Goal: Obtain resource: Download file/media

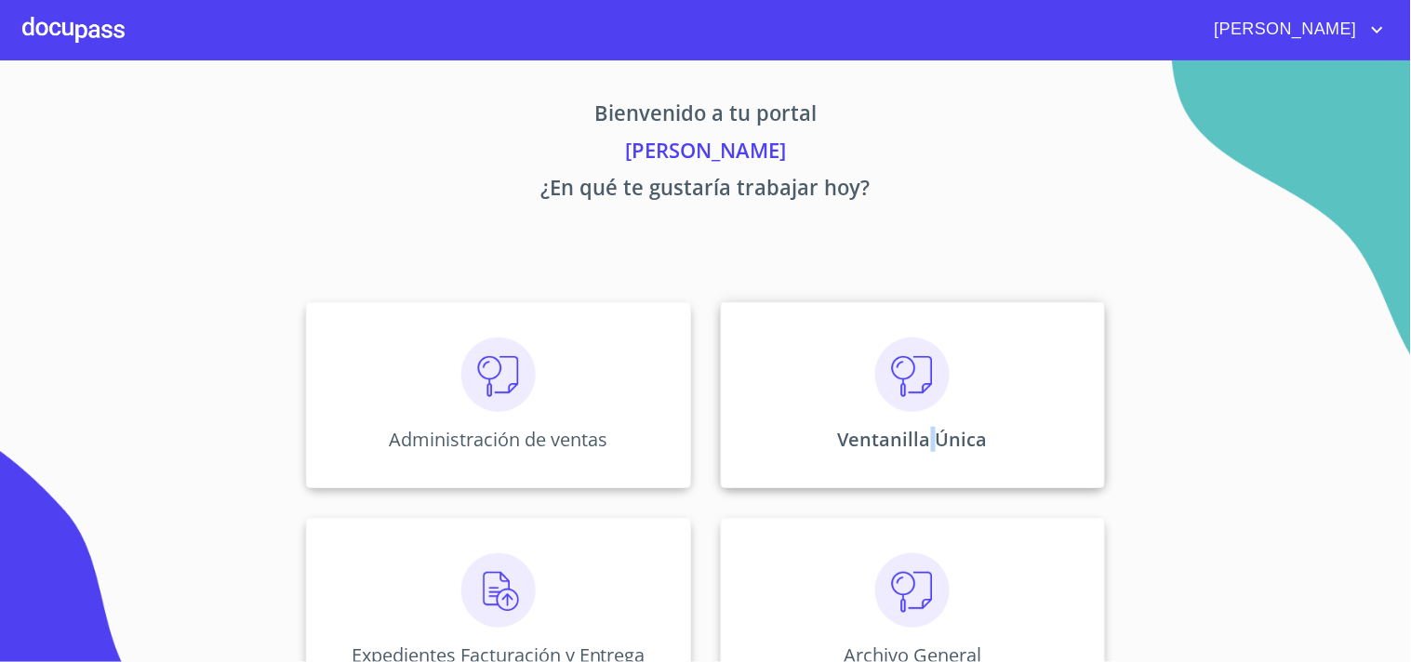
click at [924, 421] on div "Ventanilla Única" at bounding box center [913, 395] width 384 height 186
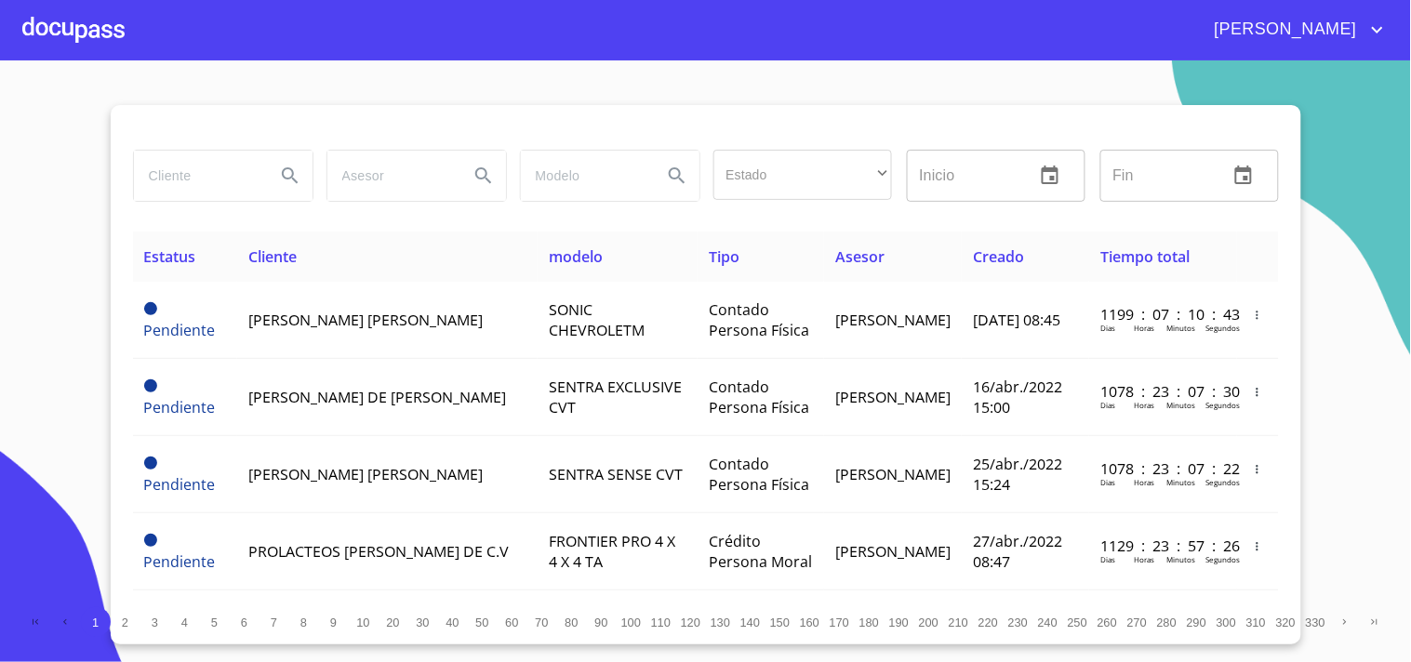
click at [234, 174] on input "search" at bounding box center [197, 176] width 127 height 50
type input "l"
type input "[PERSON_NAME]"
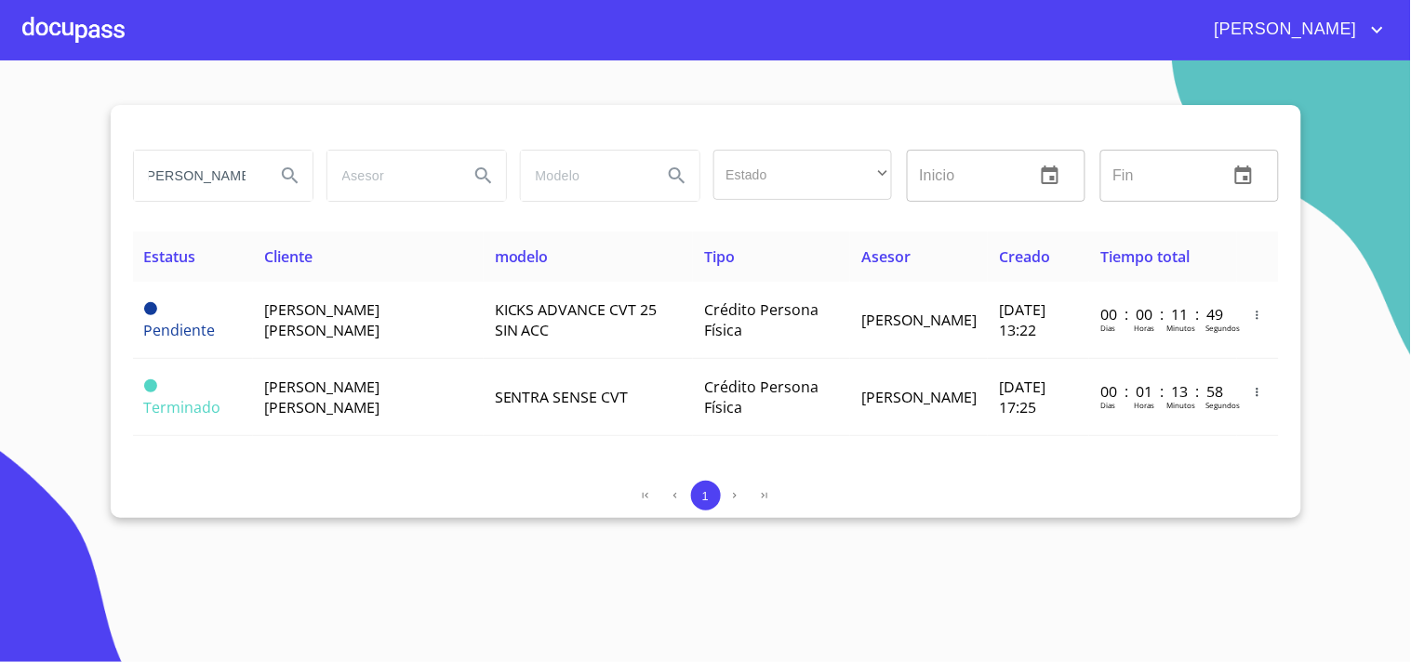
click at [484, 271] on th "modelo" at bounding box center [589, 257] width 210 height 50
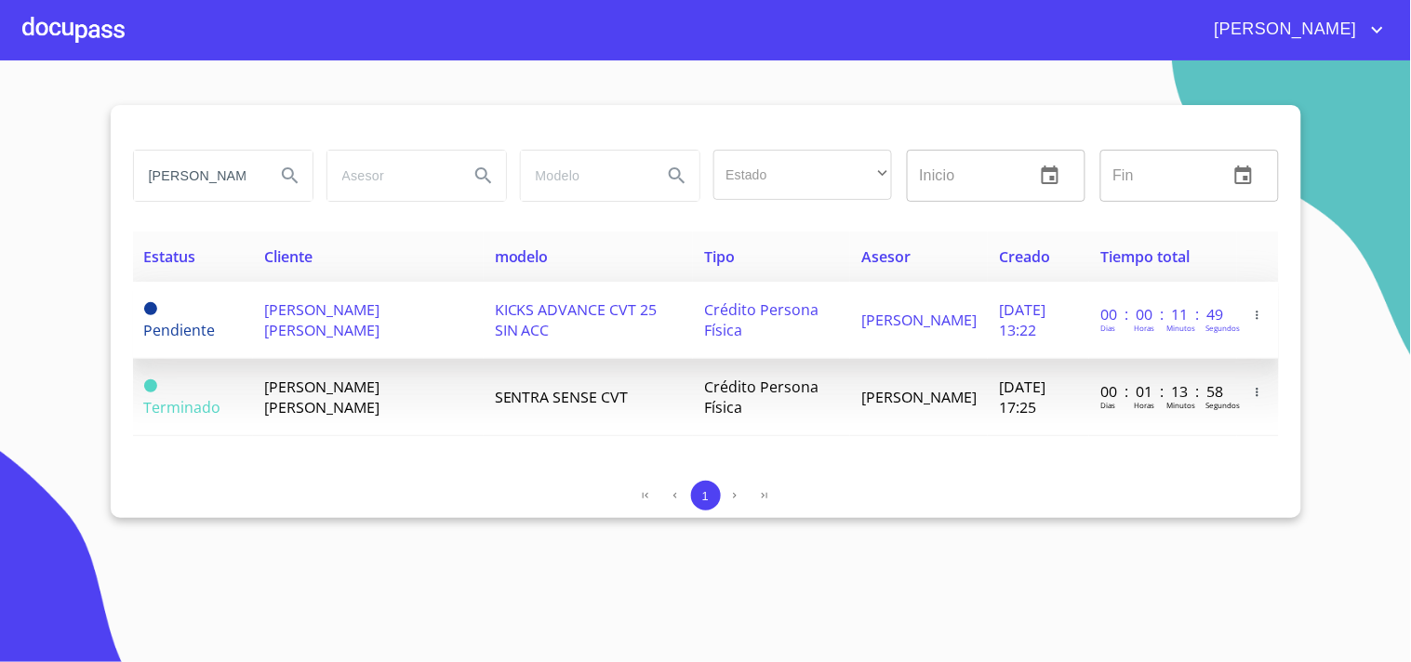
click at [484, 318] on td "KICKS ADVANCE CVT 25 SIN ACC" at bounding box center [589, 320] width 210 height 77
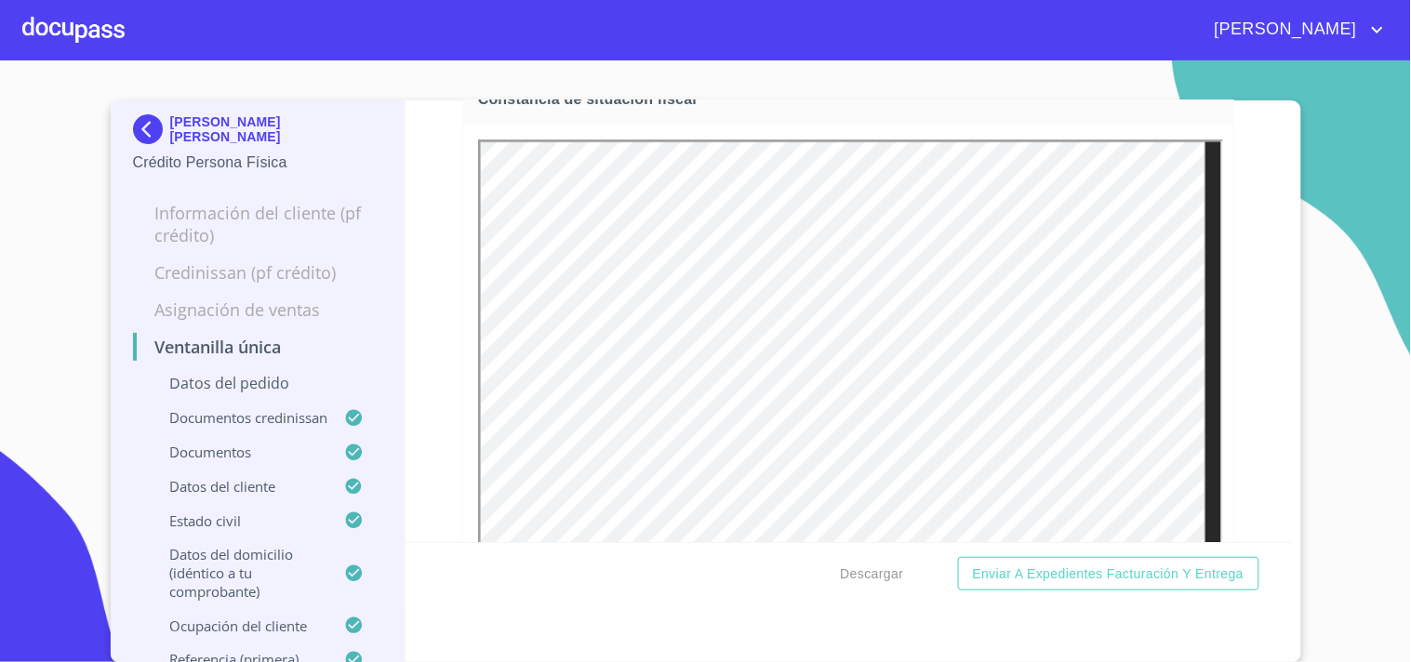
scroll to position [5581, 0]
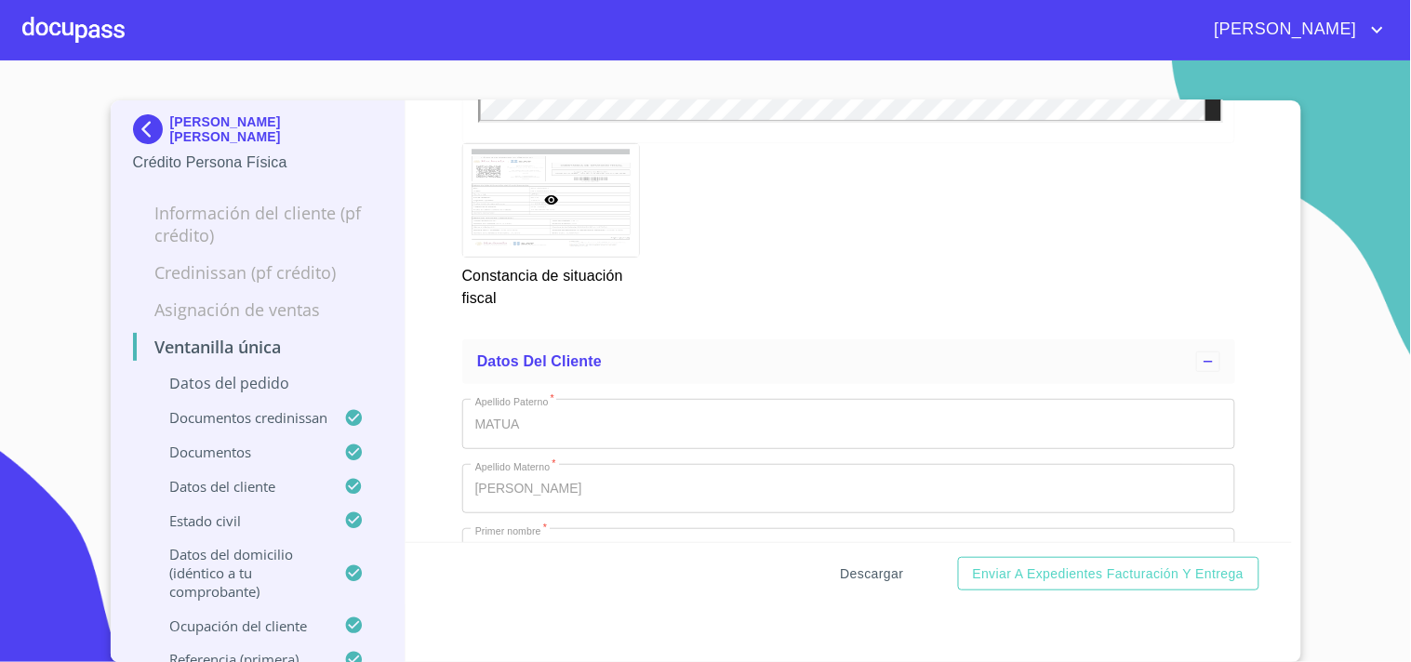
click at [872, 565] on span "Descargar" at bounding box center [872, 574] width 63 height 23
click at [85, 33] on div at bounding box center [73, 30] width 102 height 60
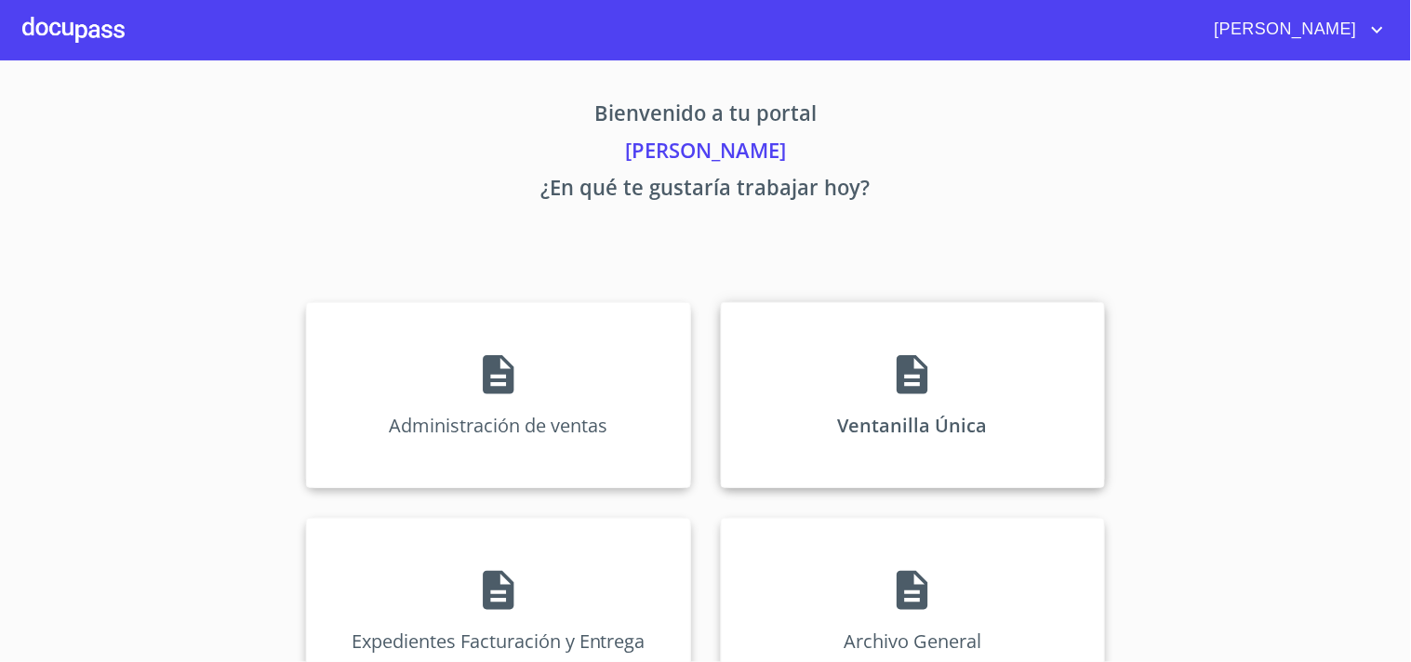
click at [1032, 388] on div "Ventanilla Única" at bounding box center [913, 395] width 384 height 186
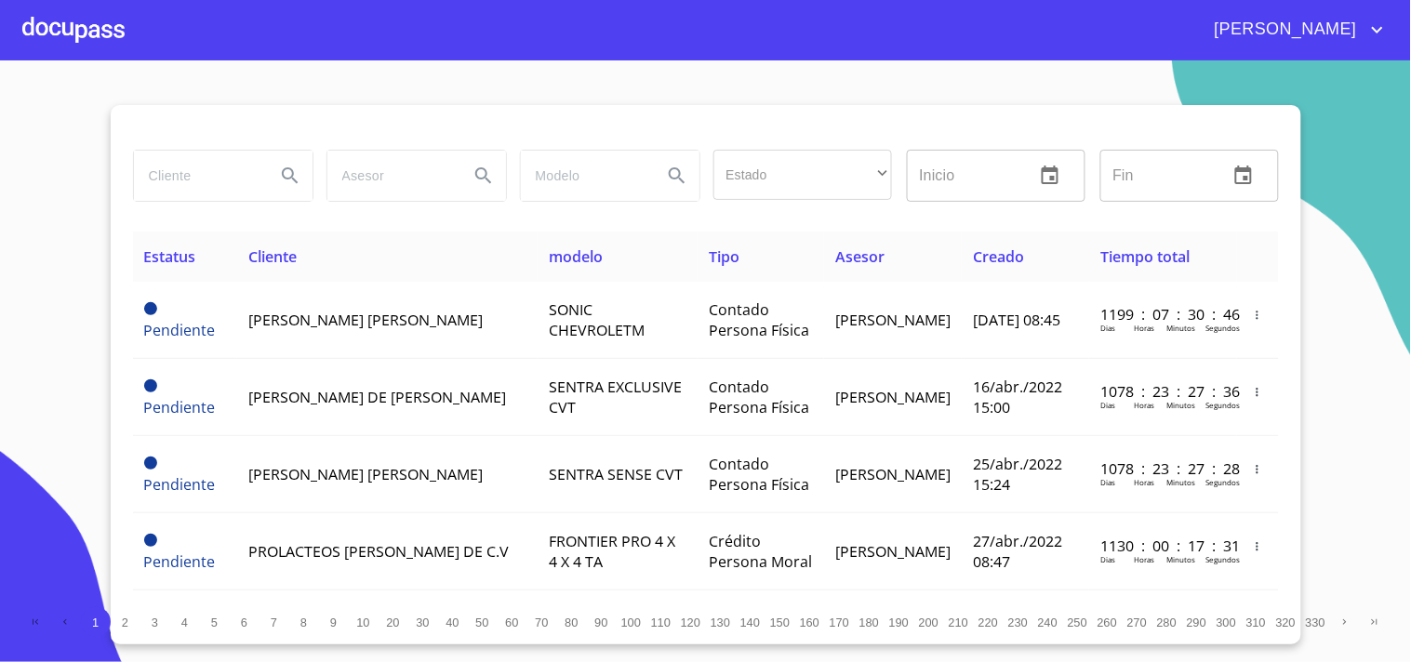
click at [159, 151] on input "search" at bounding box center [197, 176] width 127 height 50
type input "B"
type input "[PERSON_NAME]"
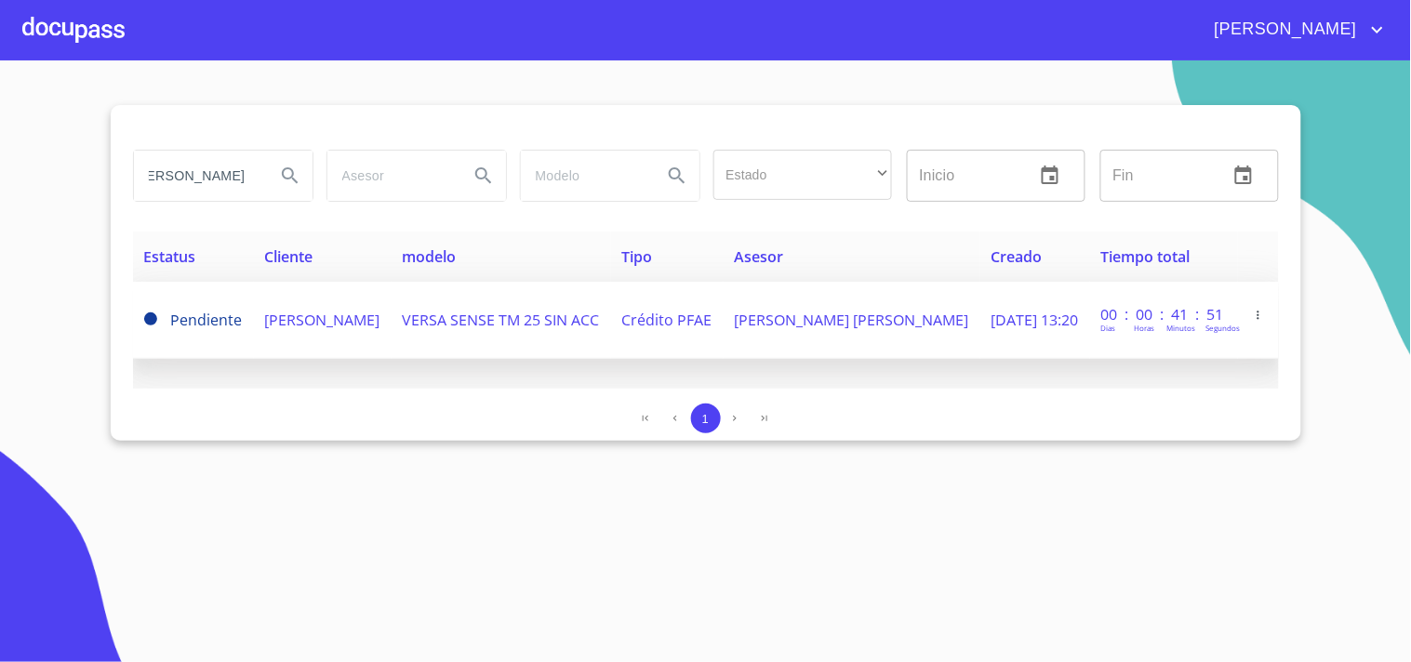
scroll to position [0, 0]
click at [265, 330] on span "[PERSON_NAME]" at bounding box center [322, 320] width 115 height 20
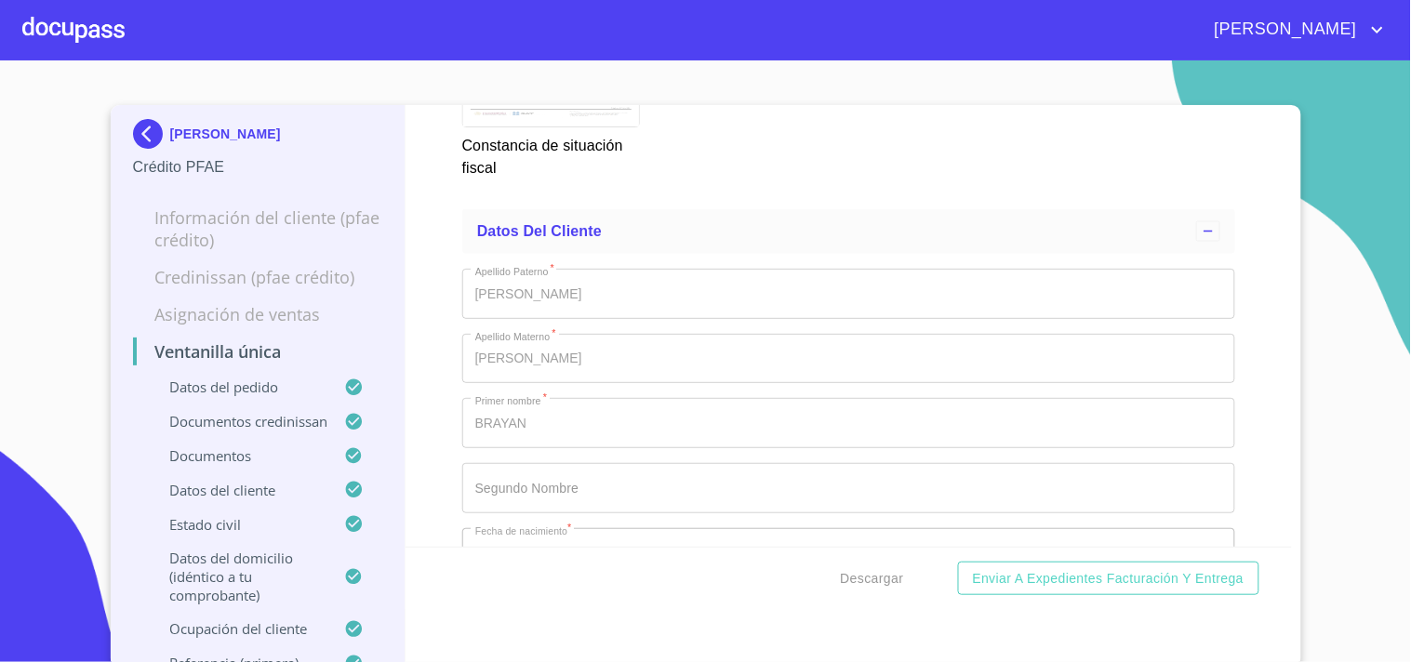
scroll to position [6304, 0]
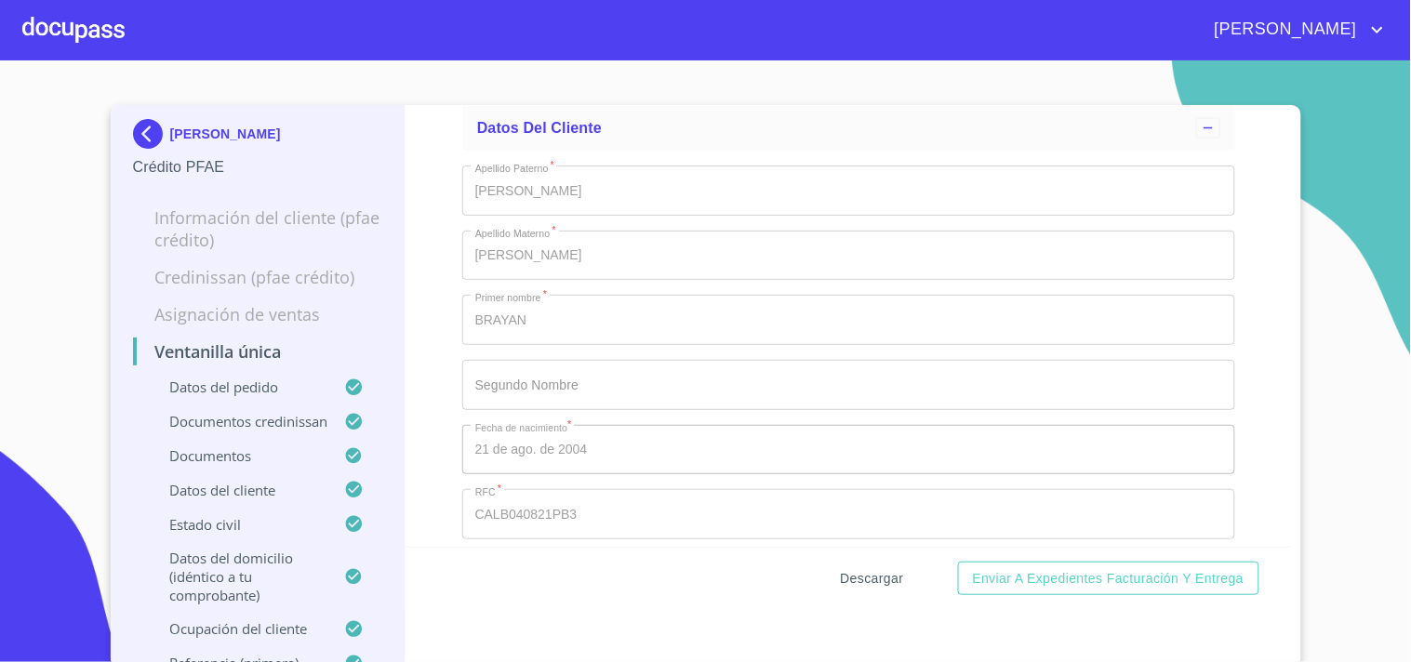
click at [843, 567] on span "Descargar" at bounding box center [872, 578] width 63 height 23
click at [44, 24] on div at bounding box center [73, 30] width 102 height 60
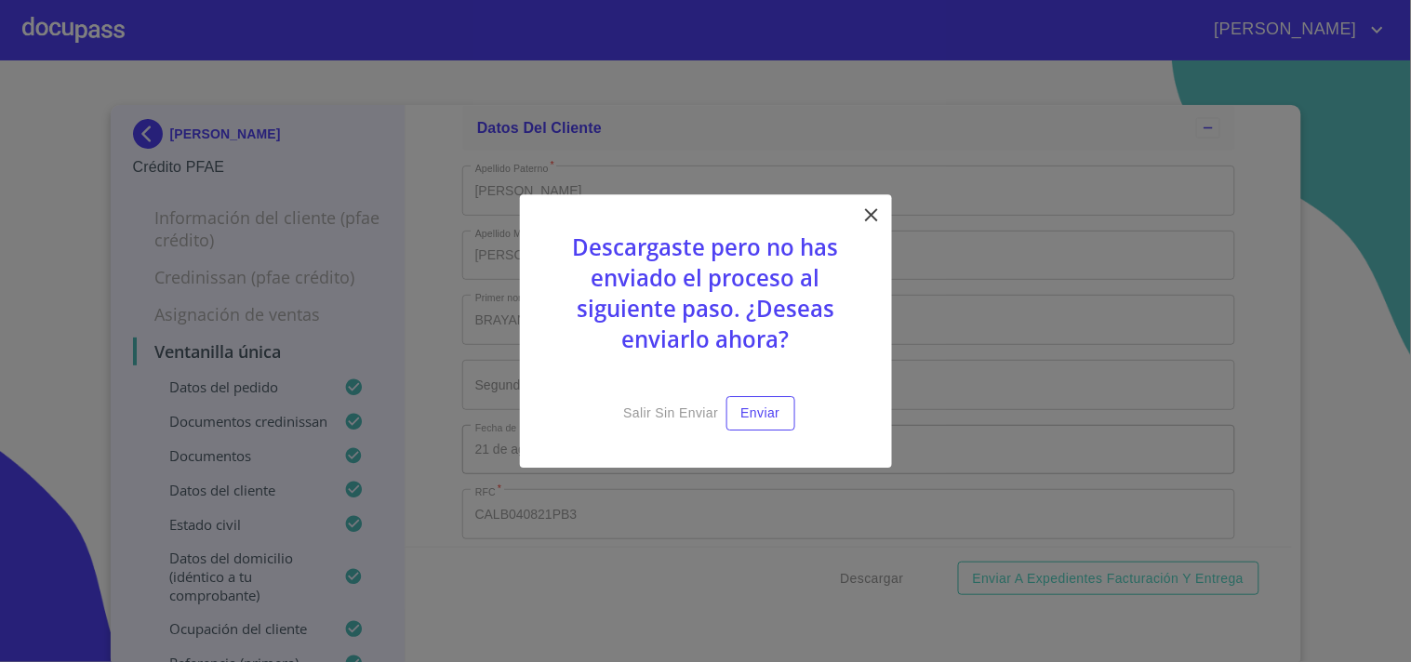
click at [867, 208] on icon at bounding box center [871, 215] width 22 height 22
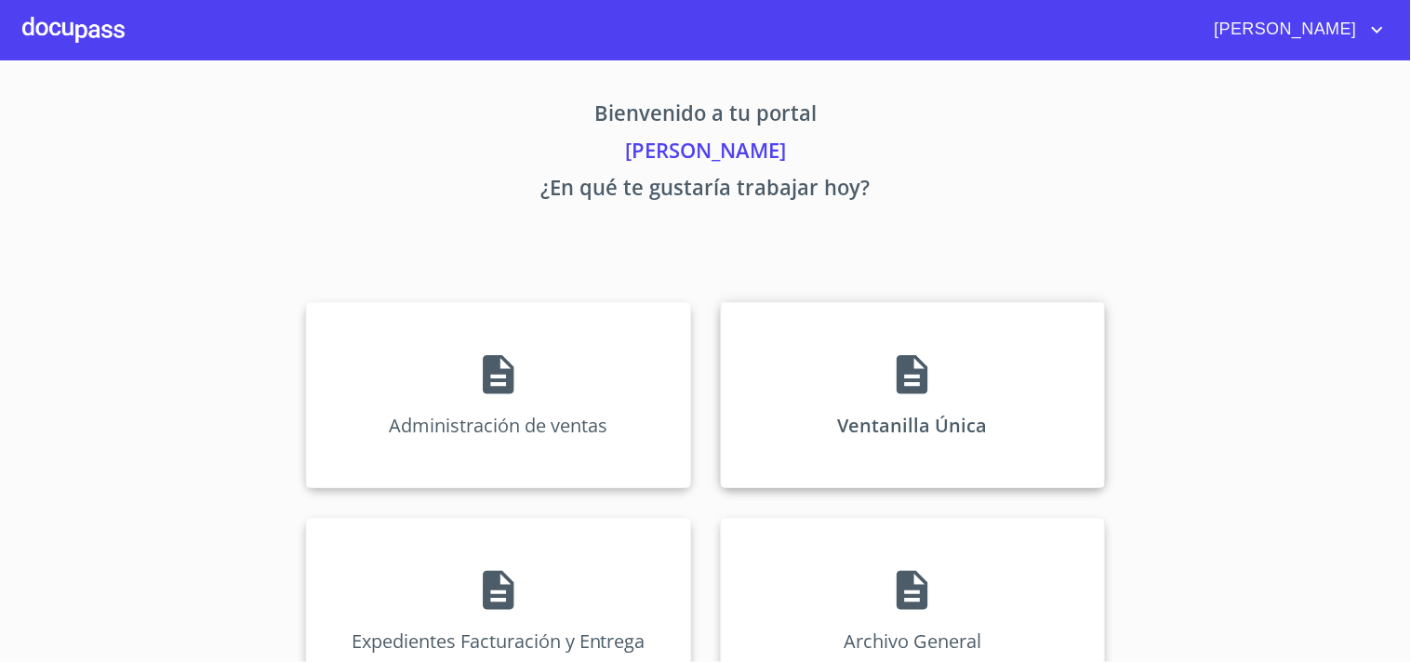
click at [868, 336] on div "Ventanilla Única" at bounding box center [913, 395] width 384 height 186
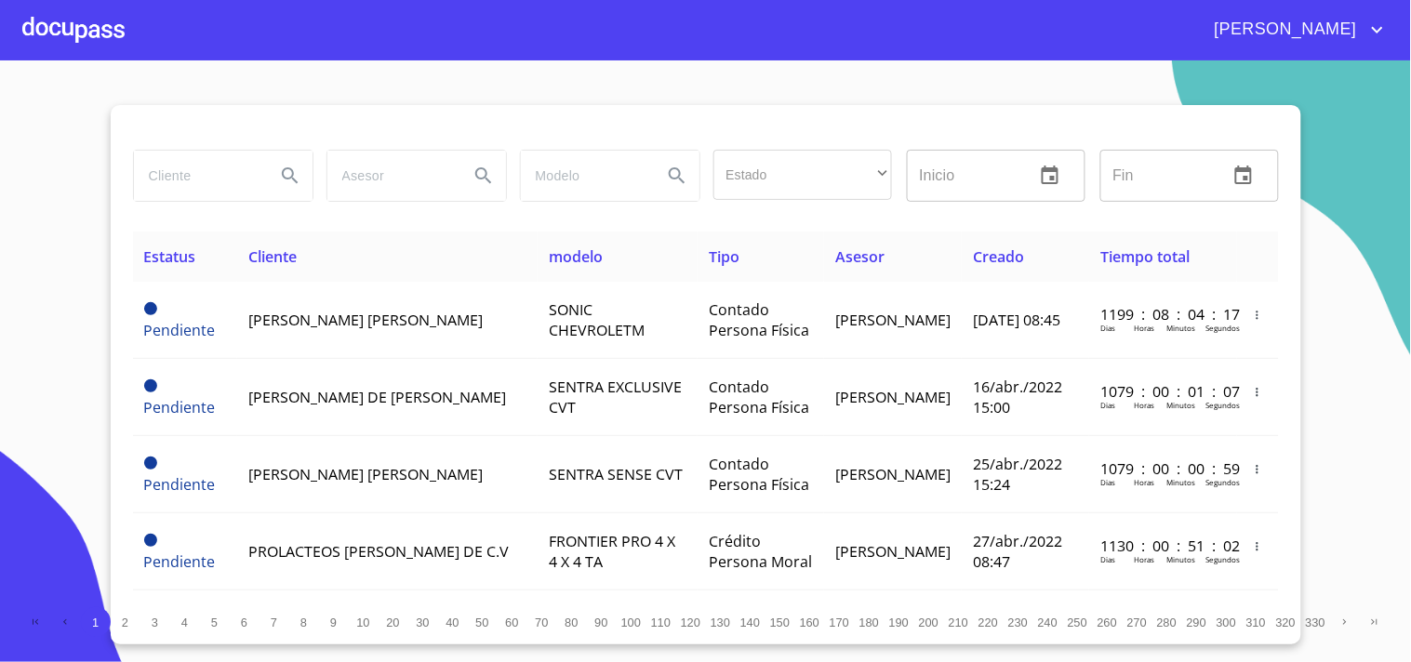
click at [198, 175] on input "search" at bounding box center [197, 176] width 127 height 50
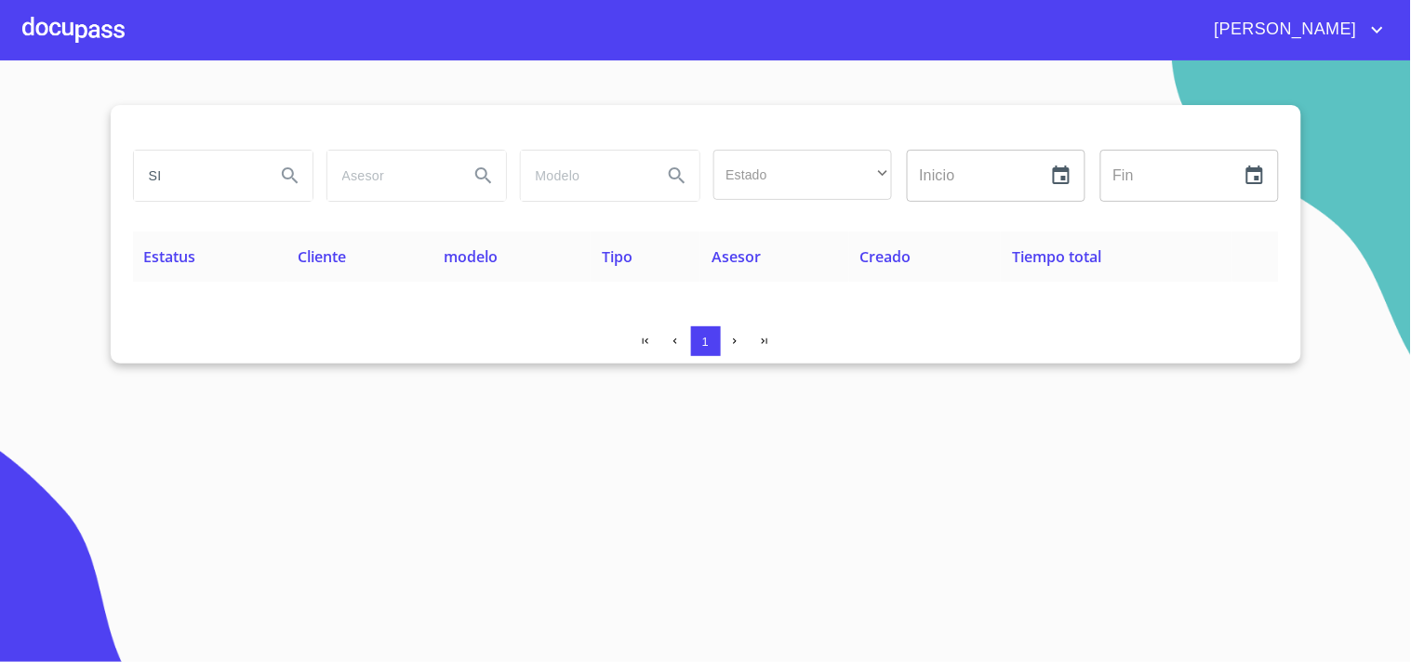
type input "S"
type input "[PERSON_NAME] [PERSON_NAME]"
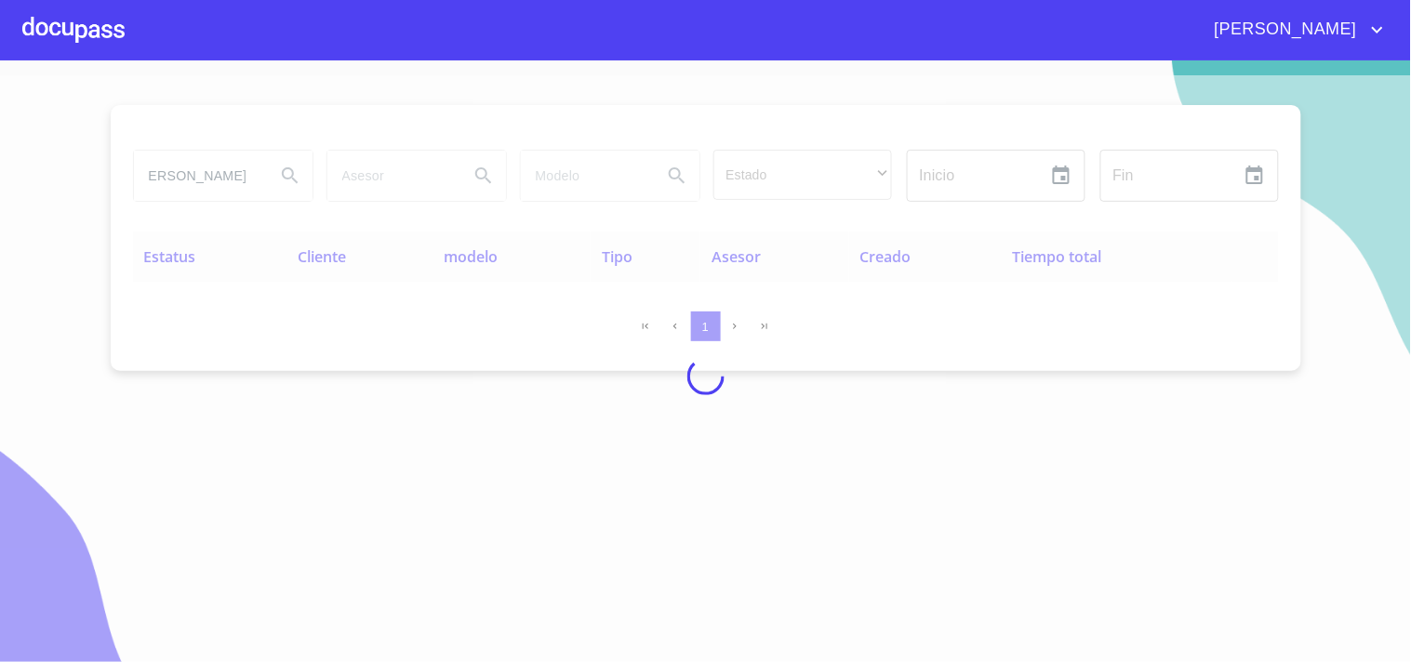
scroll to position [0, 0]
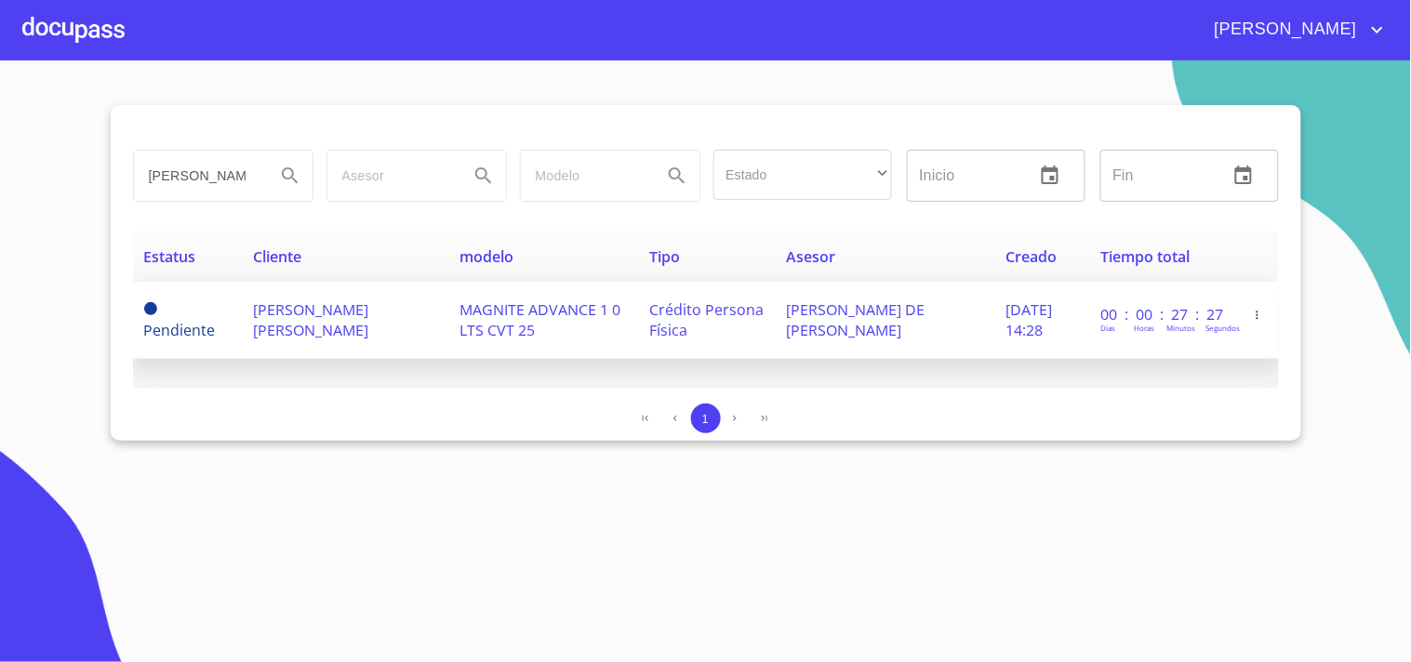
click at [726, 288] on td "Crédito Persona Física" at bounding box center [707, 320] width 138 height 77
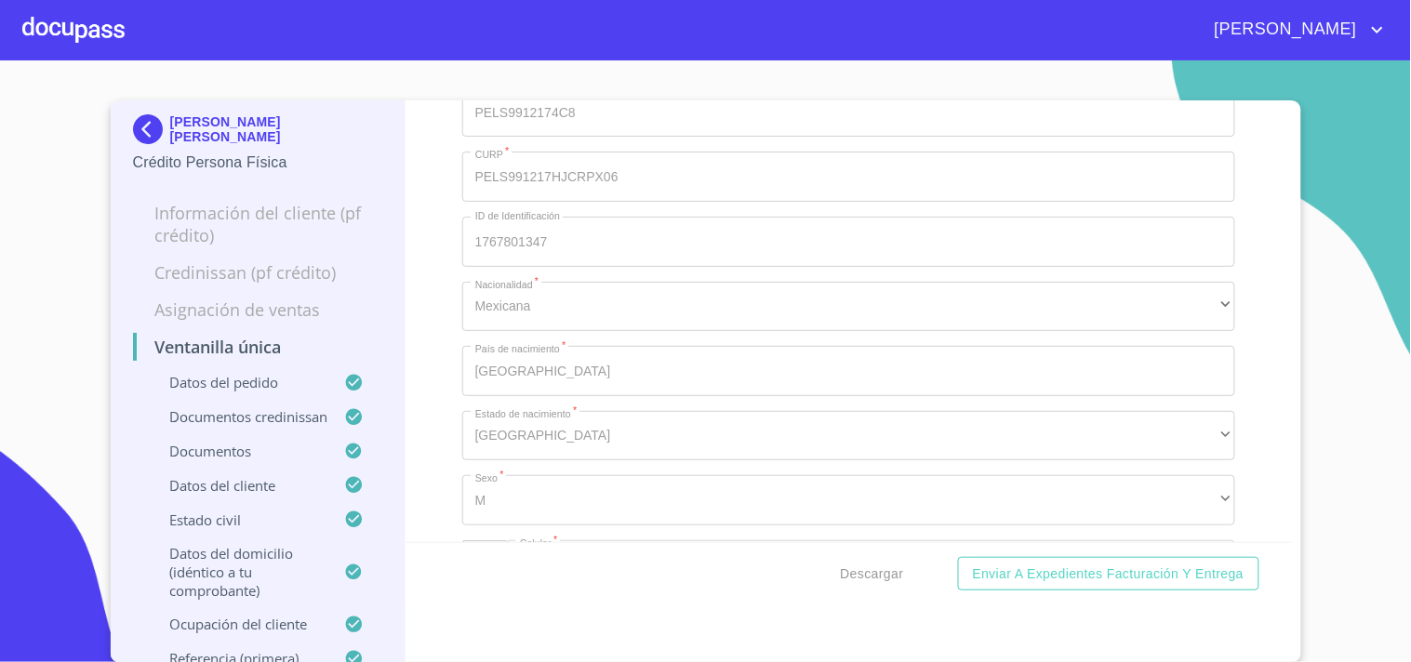
scroll to position [5648, 0]
click at [880, 572] on span "Descargar" at bounding box center [872, 574] width 63 height 23
